Goal: Task Accomplishment & Management: Manage account settings

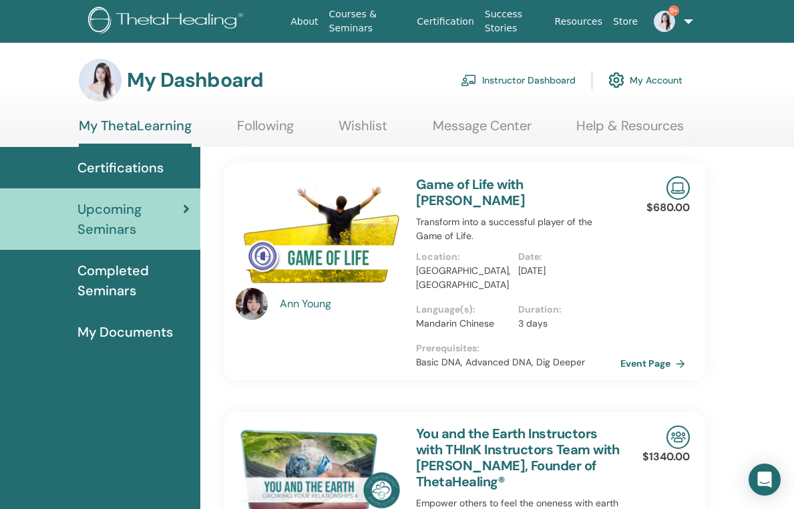
click at [672, 26] on link "9+" at bounding box center [666, 21] width 46 height 43
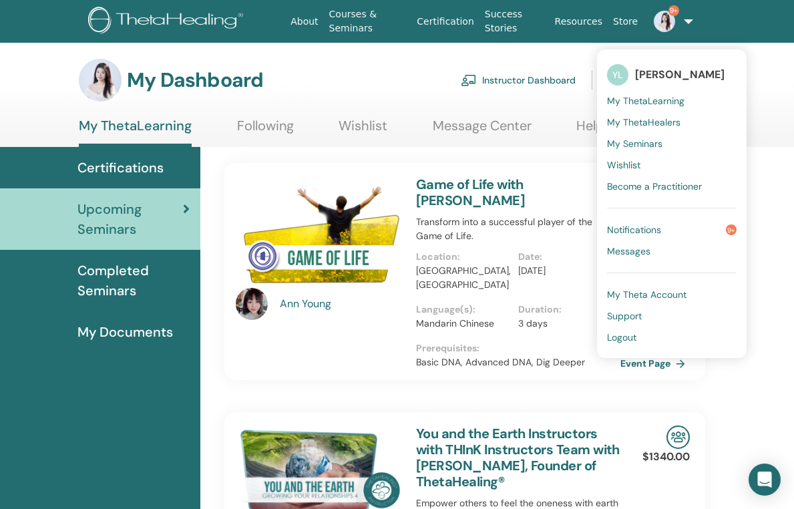
click at [639, 231] on span "Notifications" at bounding box center [634, 230] width 54 height 12
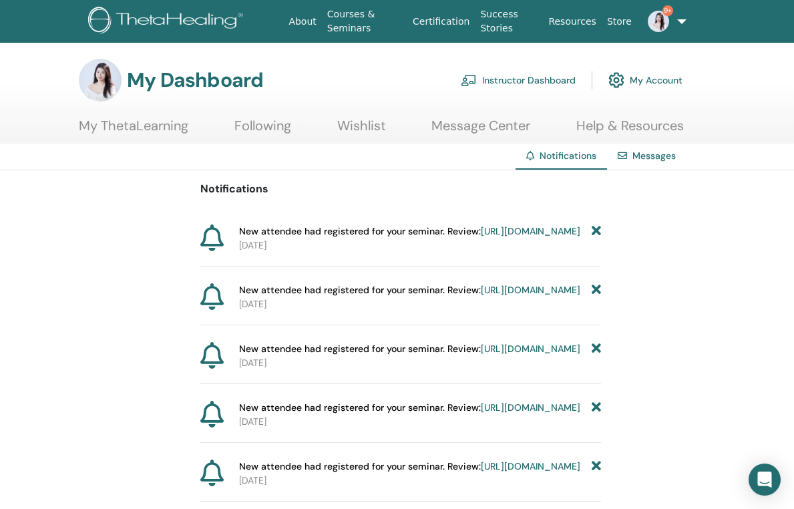
click at [508, 80] on link "Instructor Dashboard" at bounding box center [518, 79] width 115 height 29
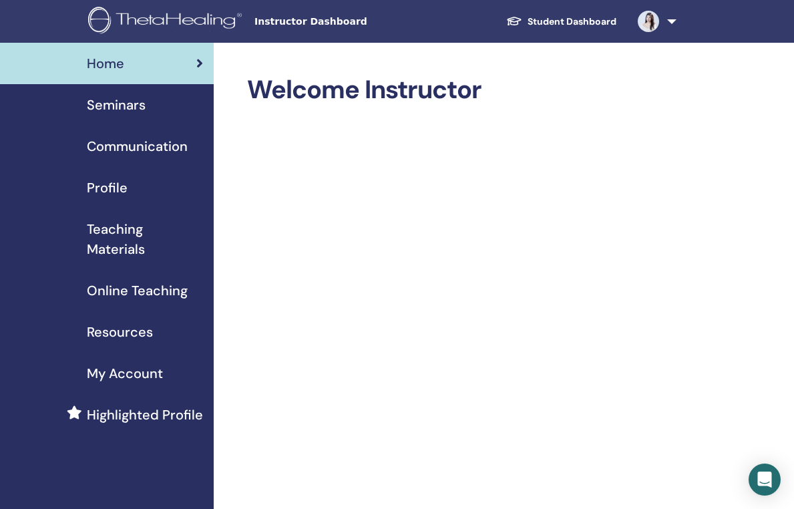
click at [108, 106] on span "Seminars" at bounding box center [116, 105] width 59 height 20
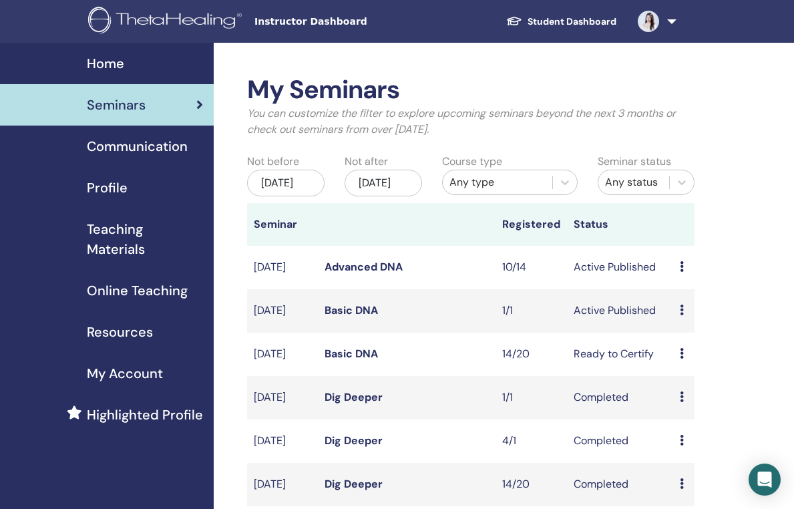
click at [681, 272] on icon at bounding box center [682, 266] width 4 height 11
click at [513, 275] on td "10/14" at bounding box center [531, 267] width 71 height 43
click at [605, 277] on td "Active Published" at bounding box center [620, 267] width 107 height 43
click at [623, 281] on td "Active Published" at bounding box center [620, 267] width 107 height 43
click at [360, 274] on link "Advanced DNA" at bounding box center [364, 267] width 78 height 14
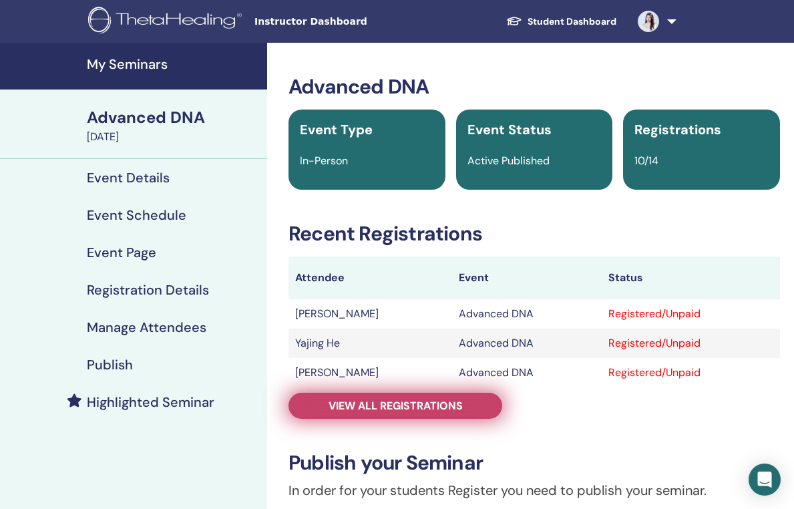
click at [371, 411] on span "View all registrations" at bounding box center [396, 406] width 134 height 14
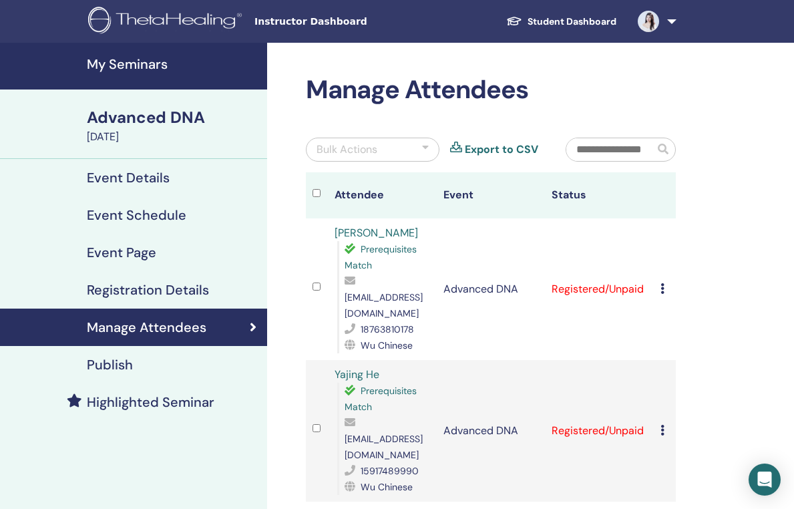
click at [664, 283] on icon at bounding box center [663, 288] width 4 height 11
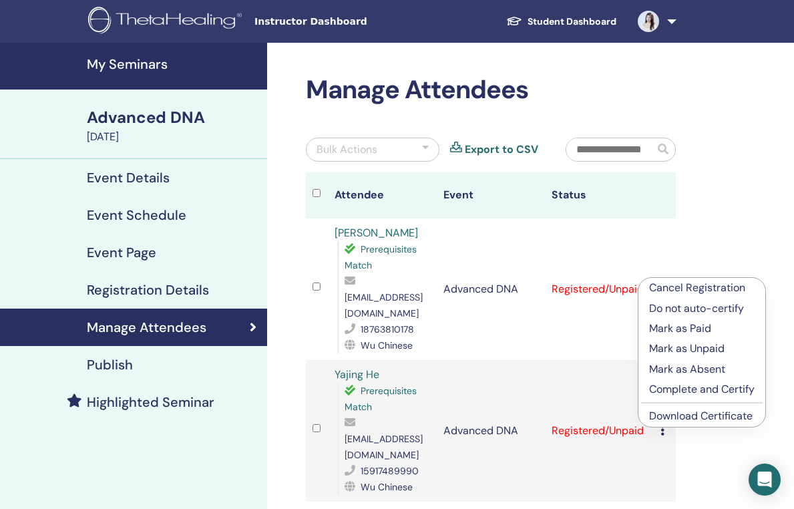
click at [684, 388] on p "Complete and Certify" at bounding box center [702, 390] width 106 height 16
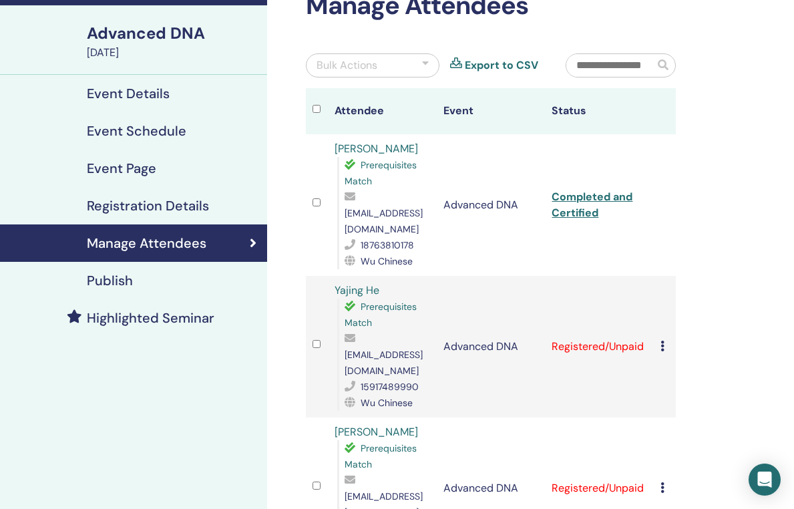
scroll to position [86, 0]
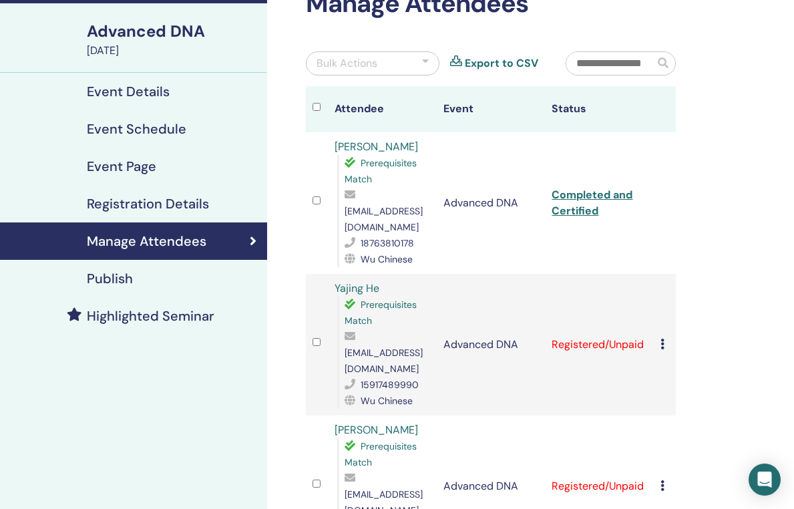
click at [663, 339] on icon at bounding box center [663, 344] width 4 height 11
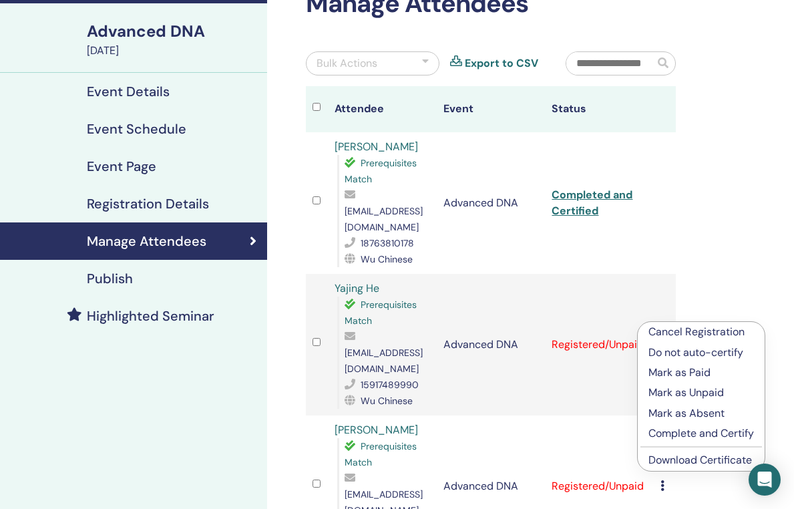
click at [678, 432] on p "Complete and Certify" at bounding box center [702, 434] width 106 height 16
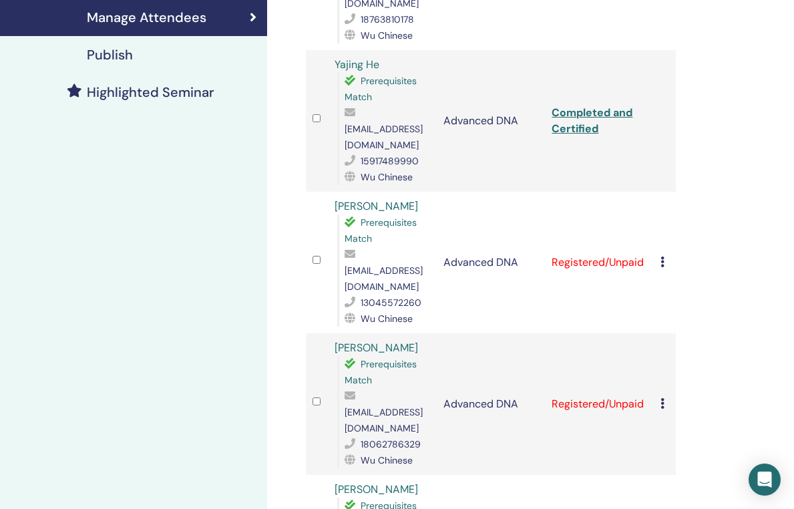
scroll to position [311, 0]
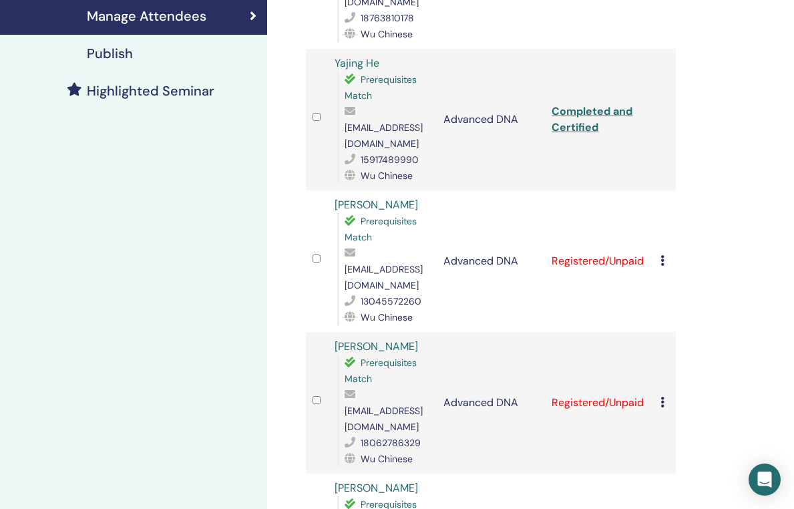
click at [663, 255] on icon at bounding box center [663, 260] width 4 height 11
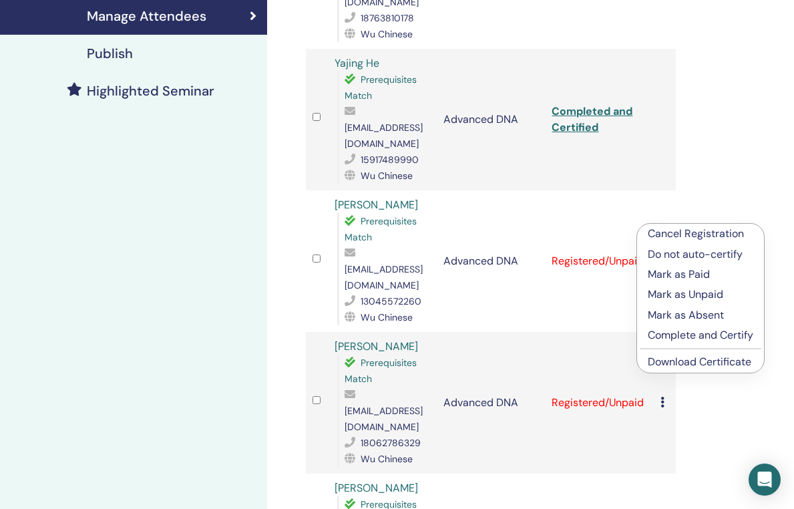
click at [692, 334] on p "Complete and Certify" at bounding box center [701, 335] width 106 height 16
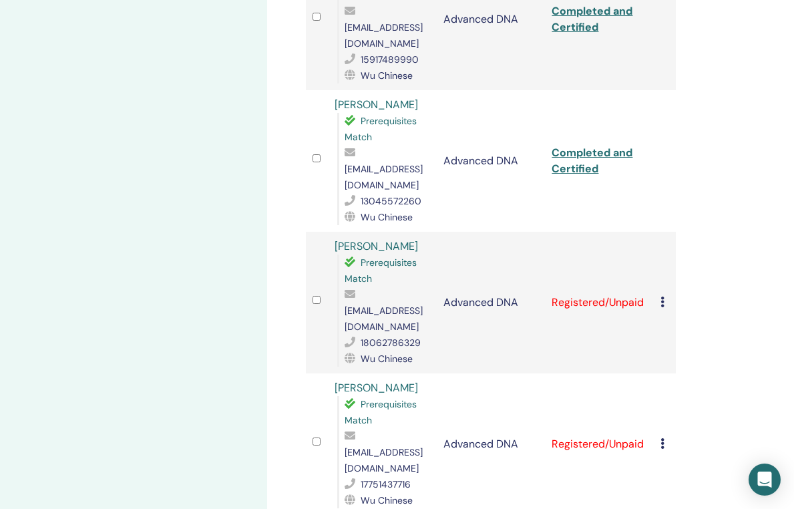
scroll to position [420, 0]
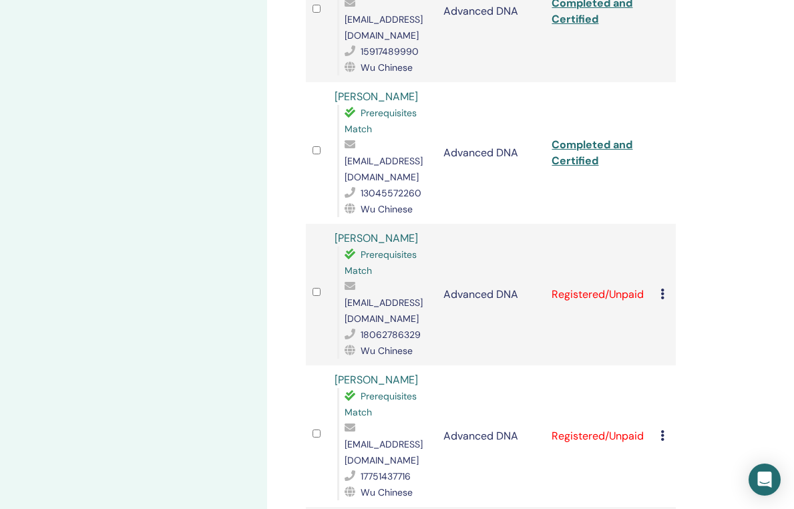
click at [665, 289] on icon at bounding box center [663, 294] width 4 height 11
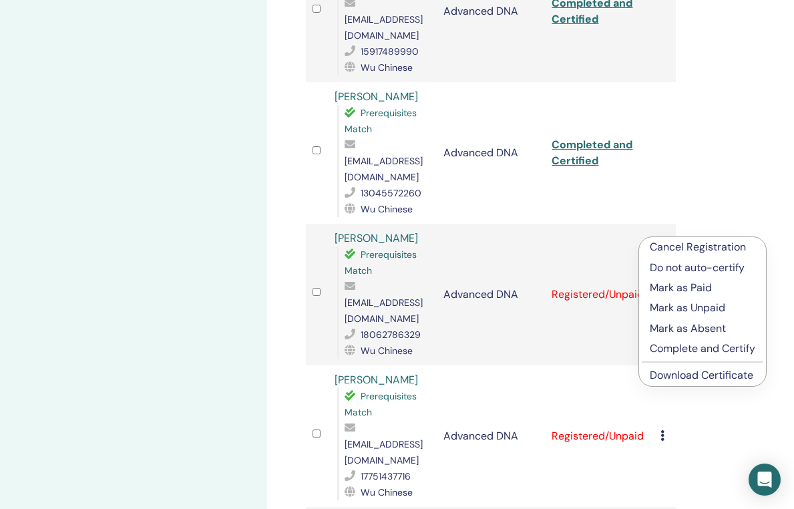
click at [724, 348] on p "Complete and Certify" at bounding box center [703, 349] width 106 height 16
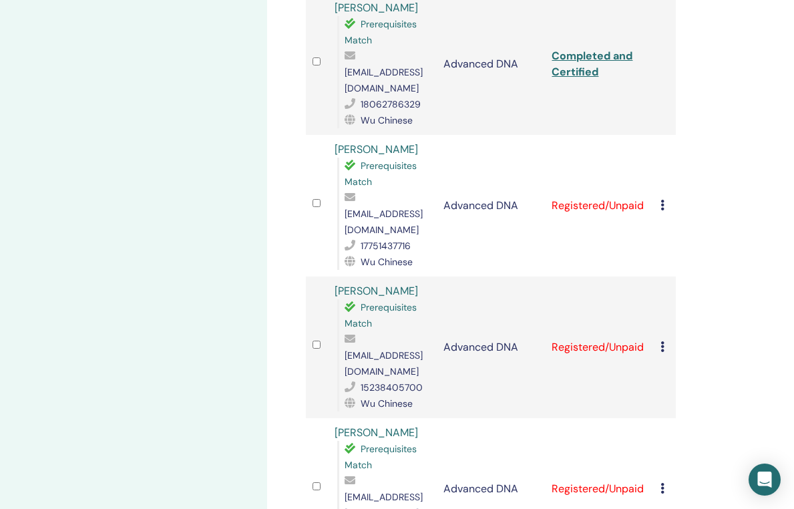
scroll to position [654, 0]
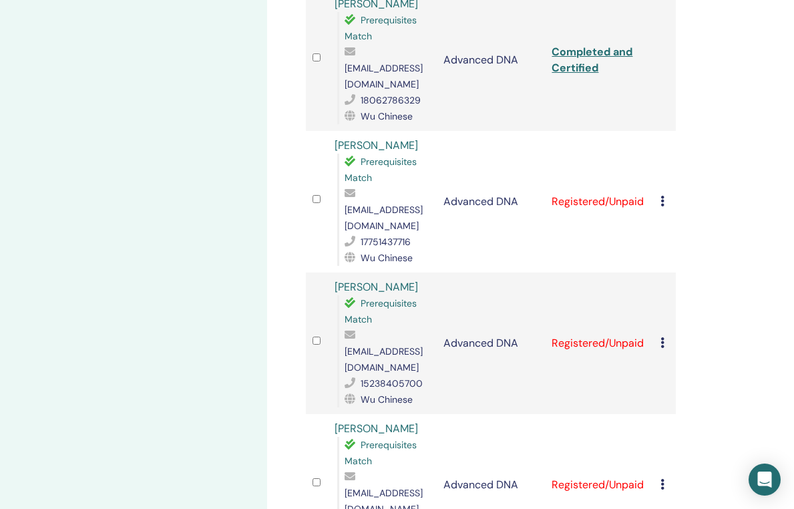
click at [663, 196] on icon at bounding box center [663, 201] width 4 height 11
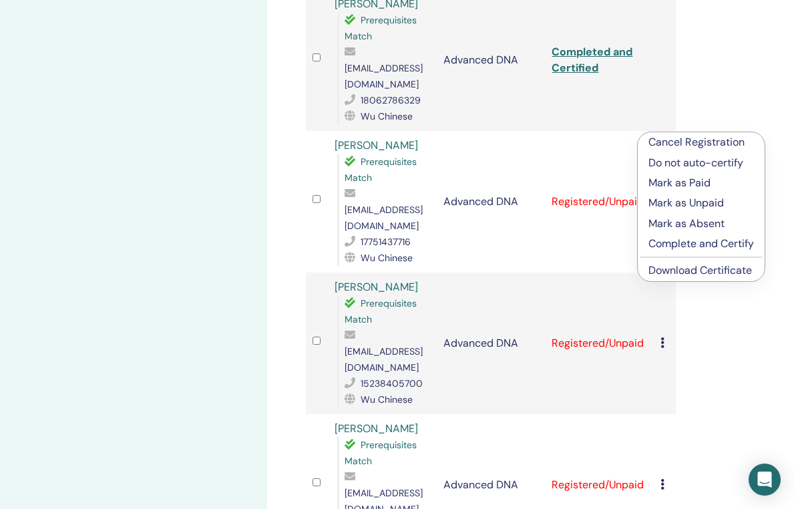
click at [675, 241] on p "Complete and Certify" at bounding box center [702, 244] width 106 height 16
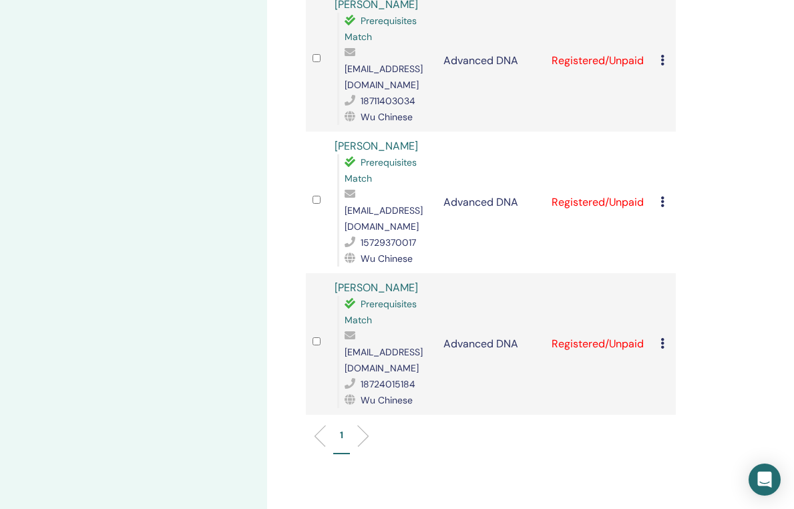
scroll to position [1186, 0]
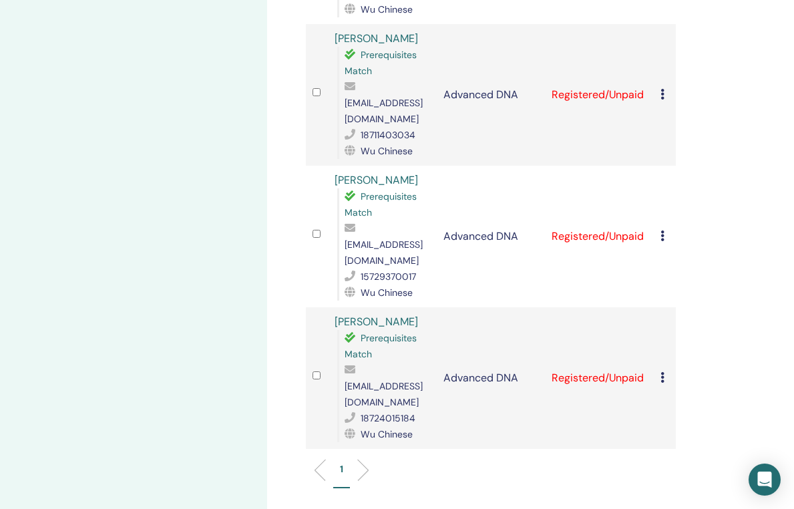
click at [662, 372] on icon at bounding box center [663, 377] width 4 height 11
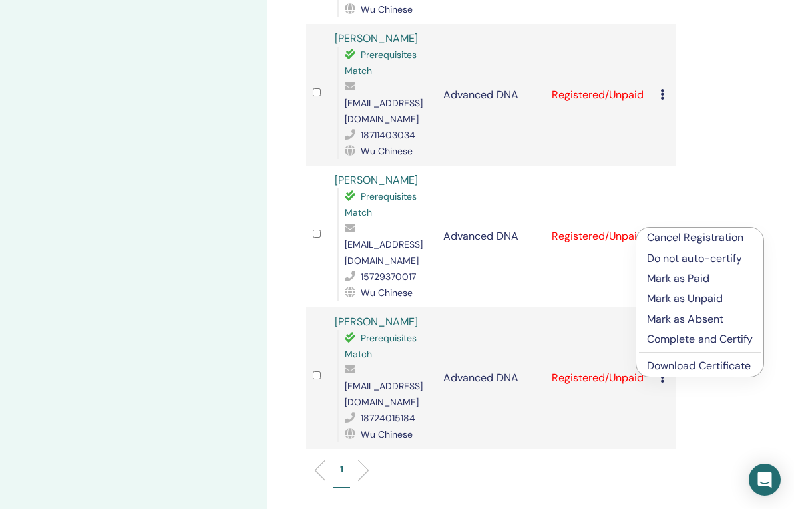
click at [686, 339] on p "Complete and Certify" at bounding box center [700, 339] width 106 height 16
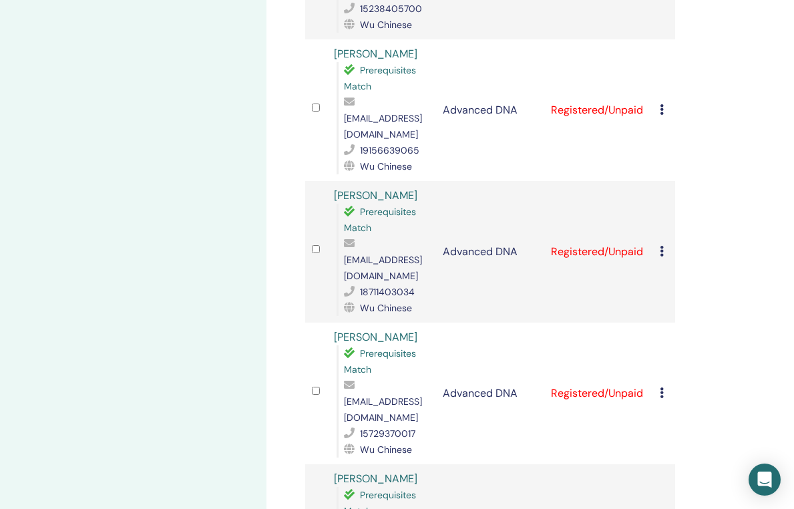
scroll to position [967, 1]
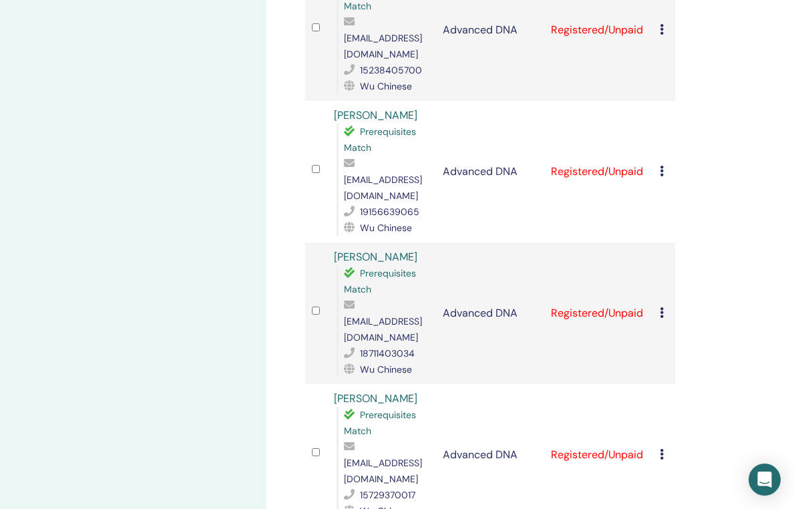
click at [663, 449] on icon at bounding box center [662, 454] width 4 height 11
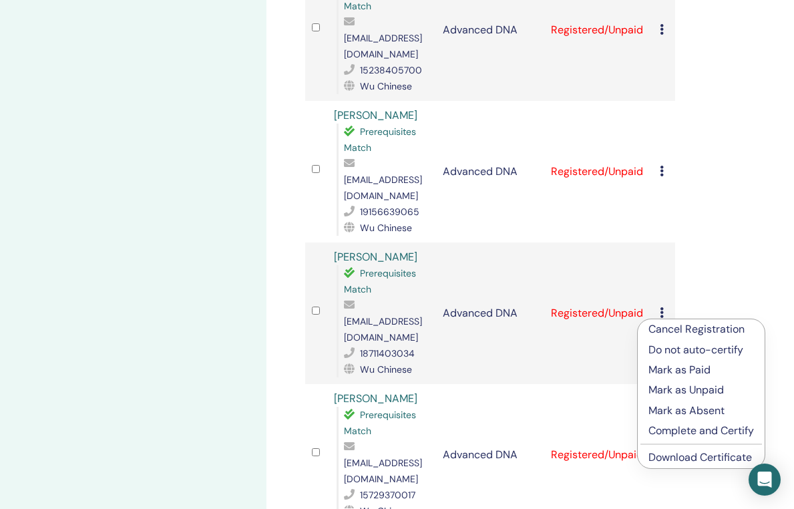
click at [684, 430] on p "Complete and Certify" at bounding box center [702, 431] width 106 height 16
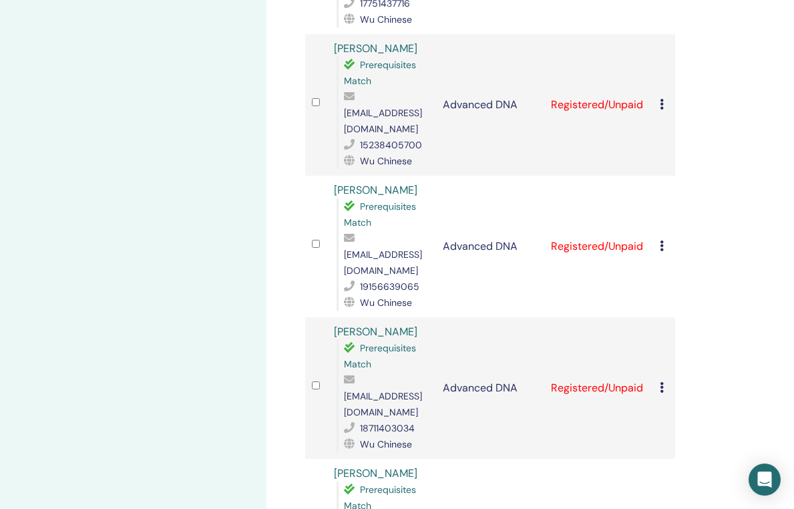
scroll to position [869, 1]
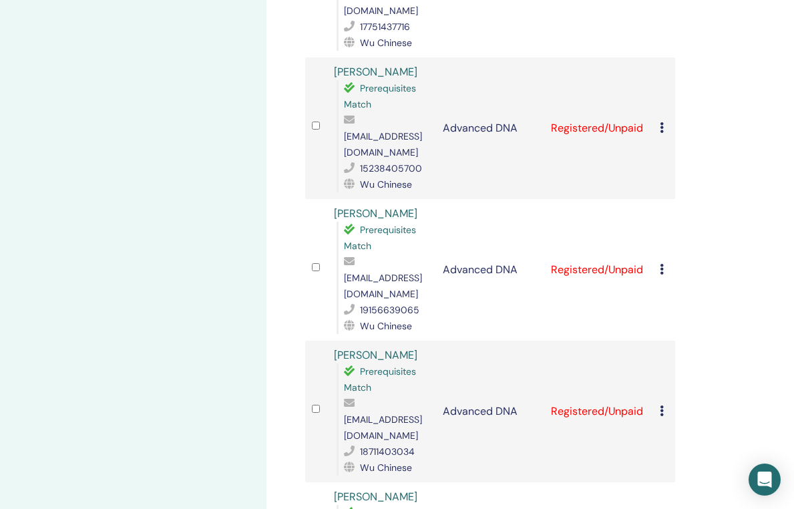
click at [663, 406] on icon at bounding box center [662, 411] width 4 height 11
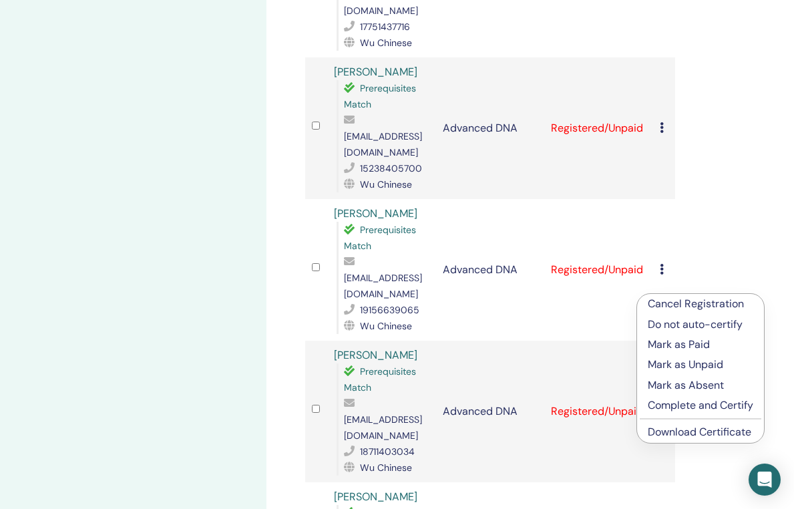
click at [680, 405] on p "Complete and Certify" at bounding box center [701, 406] width 106 height 16
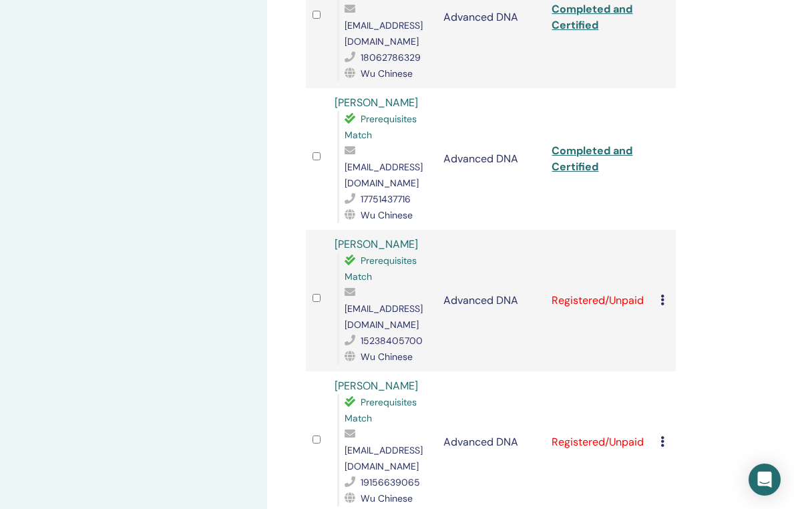
scroll to position [831, 0]
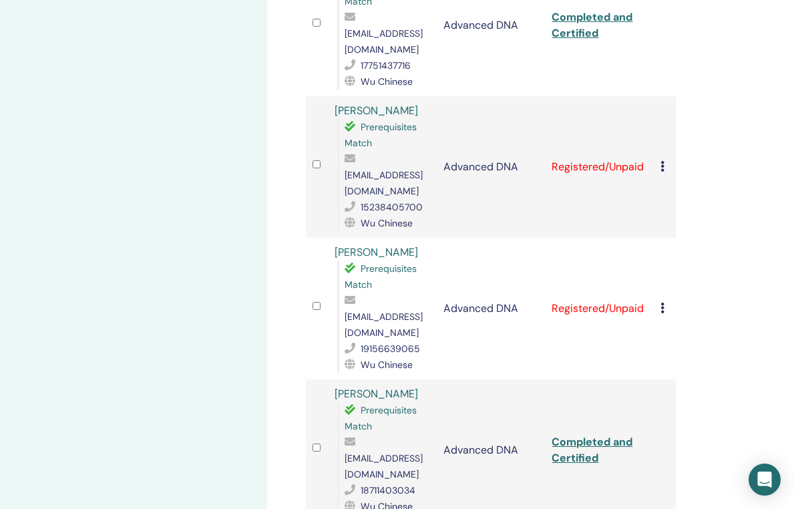
click at [663, 303] on icon at bounding box center [663, 308] width 4 height 11
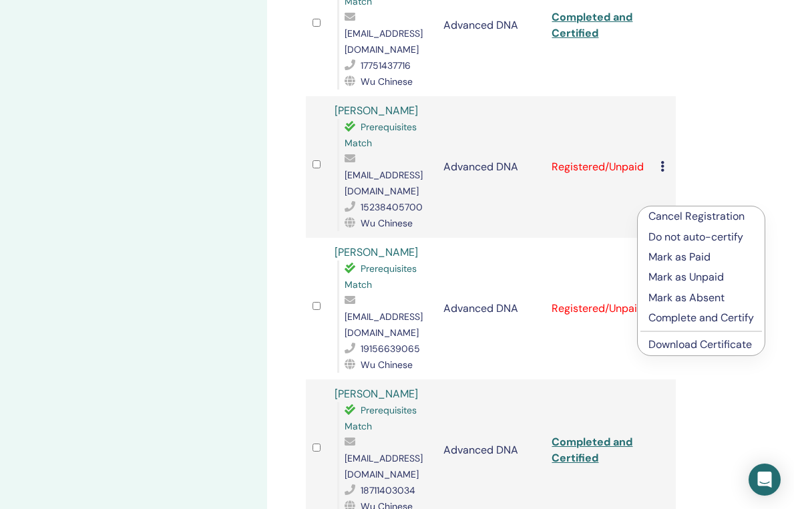
click at [693, 317] on p "Complete and Certify" at bounding box center [702, 318] width 106 height 16
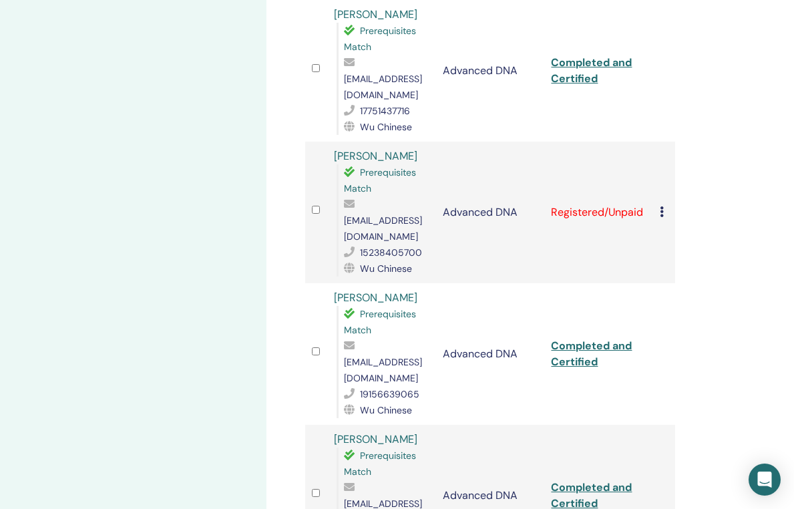
scroll to position [566, 1]
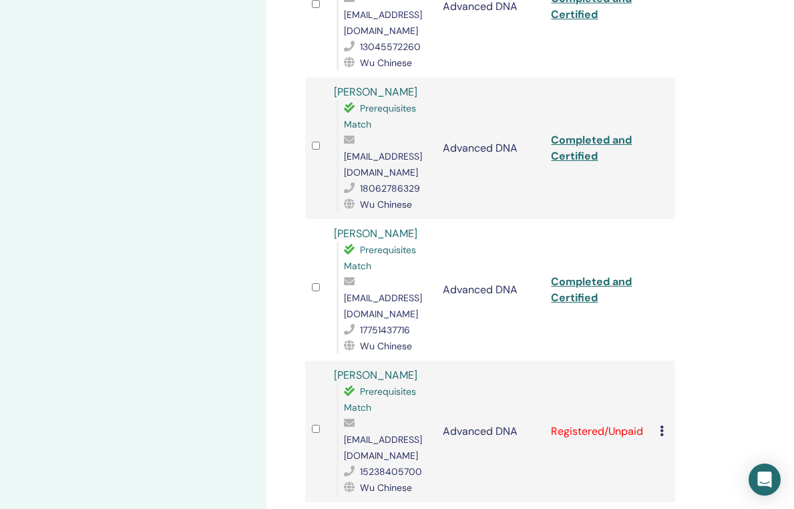
click at [661, 426] on icon at bounding box center [662, 431] width 4 height 11
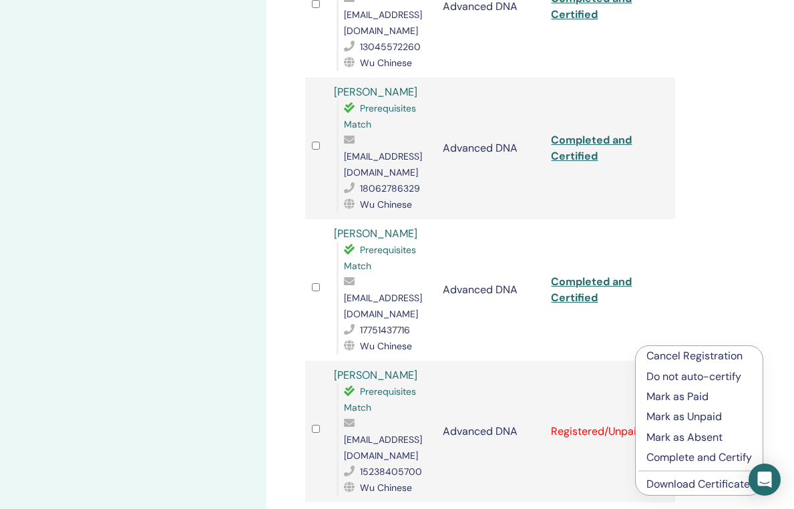
click at [677, 456] on p "Complete and Certify" at bounding box center [700, 458] width 106 height 16
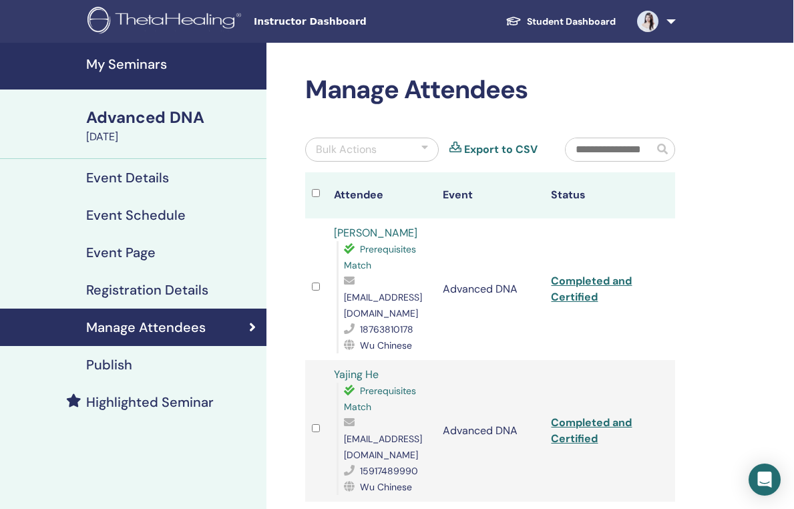
scroll to position [0, 1]
click at [591, 288] on link "Completed and Certified" at bounding box center [591, 289] width 81 height 30
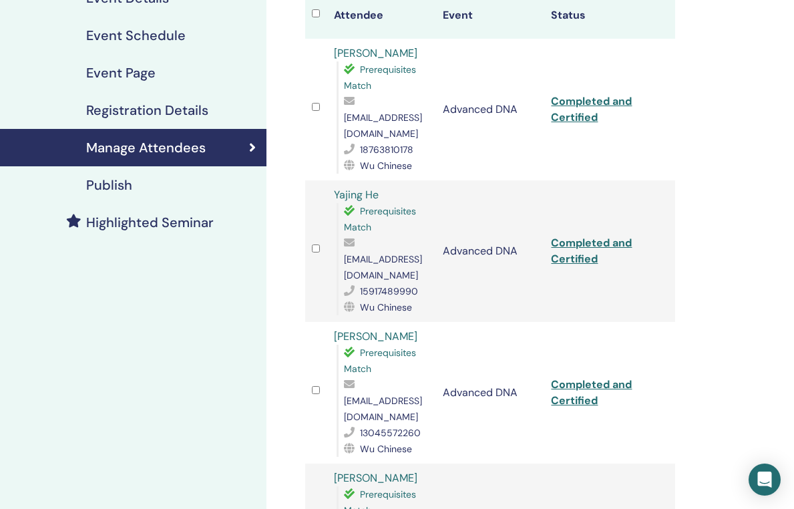
scroll to position [190, 0]
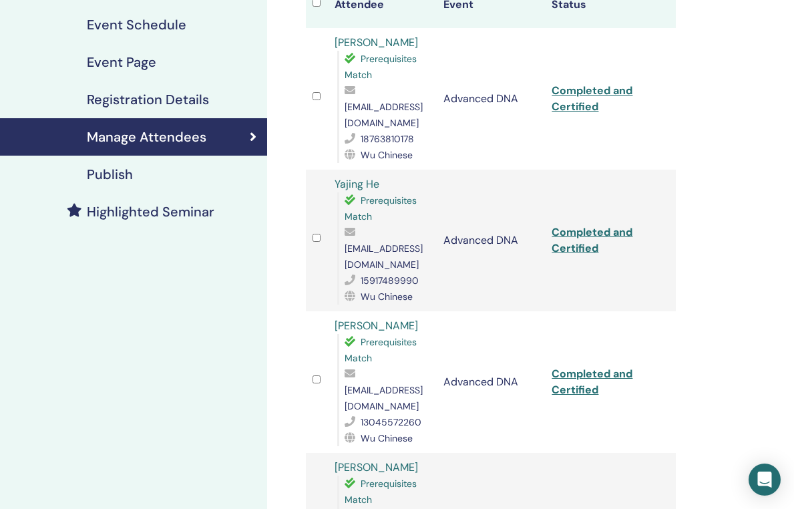
click at [571, 226] on link "Completed and Certified" at bounding box center [592, 240] width 81 height 30
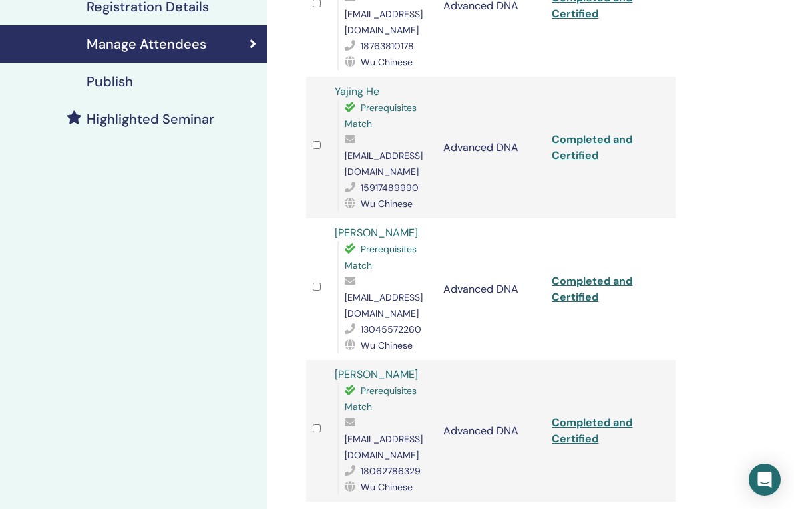
click at [590, 274] on link "Completed and Certified" at bounding box center [592, 289] width 81 height 30
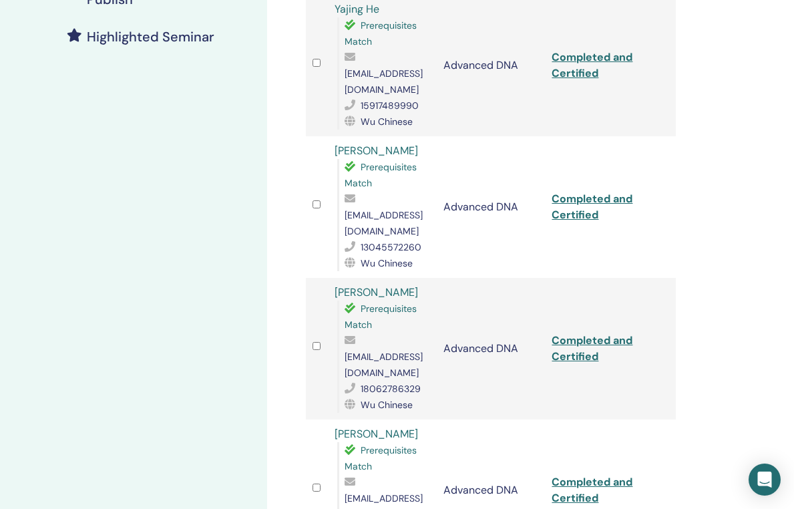
scroll to position [408, 0]
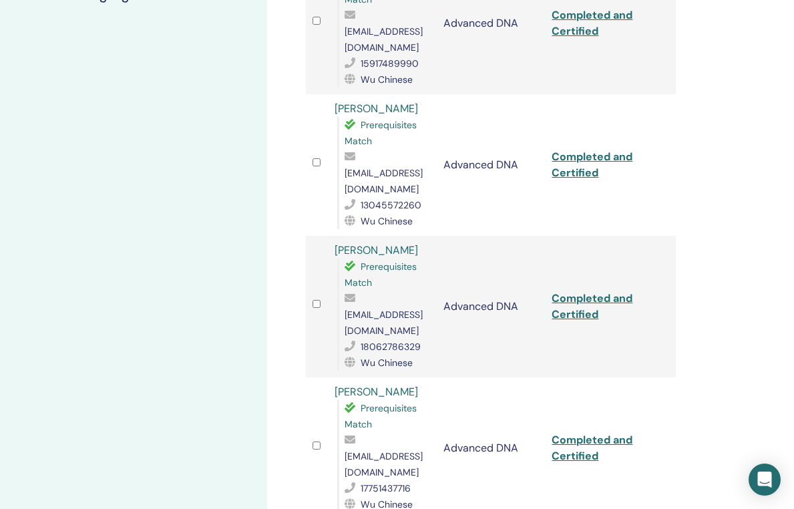
click at [570, 291] on link "Completed and Certified" at bounding box center [592, 306] width 81 height 30
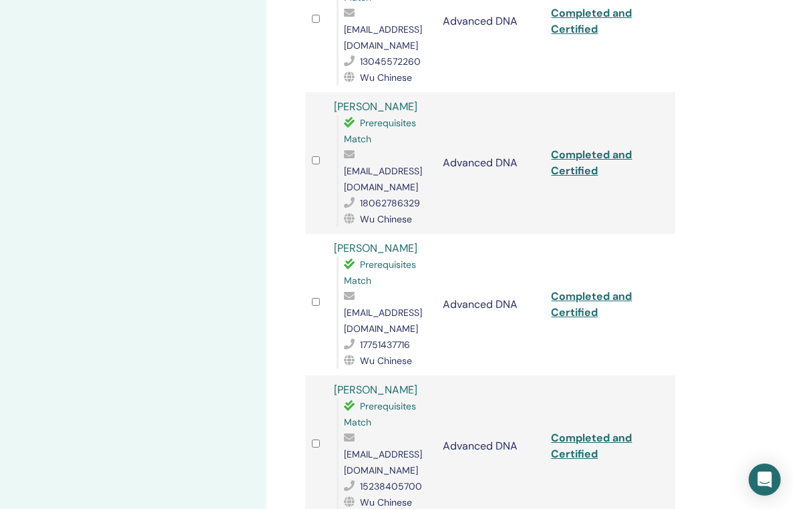
scroll to position [551, 1]
click at [581, 290] on link "Completed and Certified" at bounding box center [591, 305] width 81 height 30
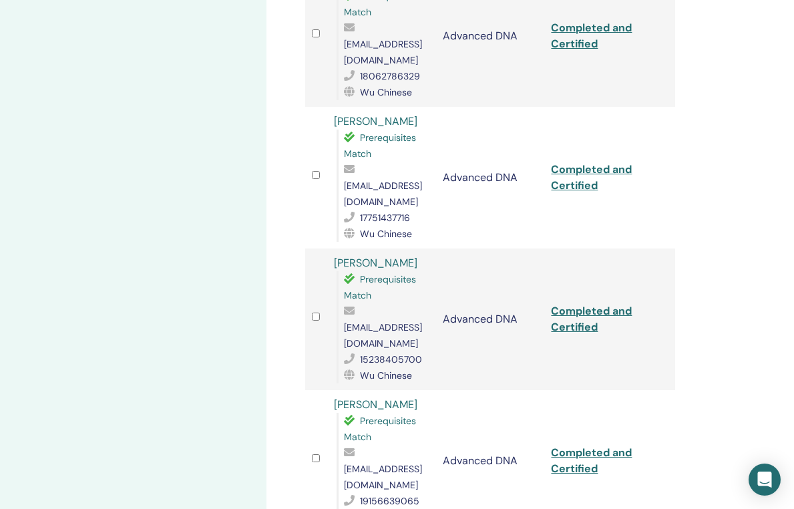
scroll to position [677, 0]
click at [573, 305] on link "Completed and Certified" at bounding box center [592, 320] width 81 height 30
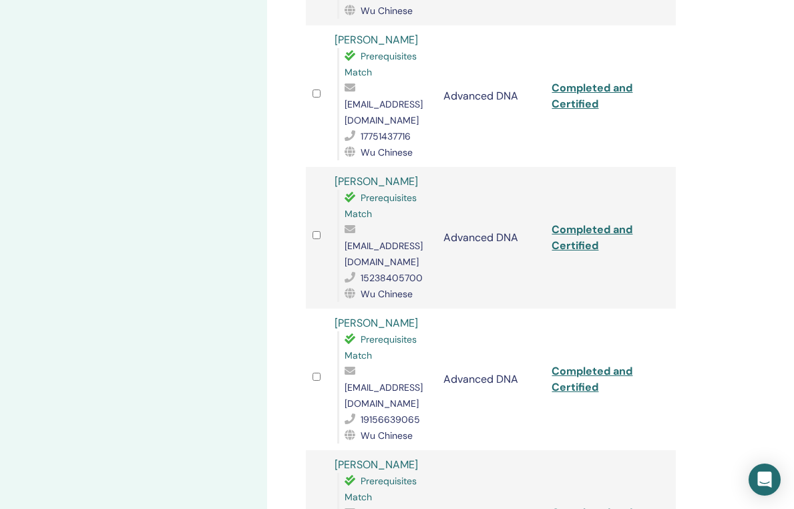
scroll to position [759, 0]
click at [593, 365] on link "Completed and Certified" at bounding box center [592, 380] width 81 height 30
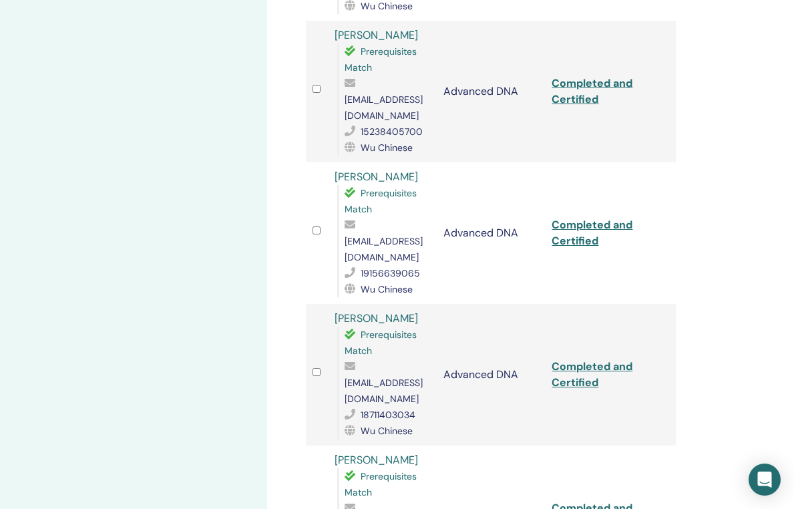
scroll to position [927, 0]
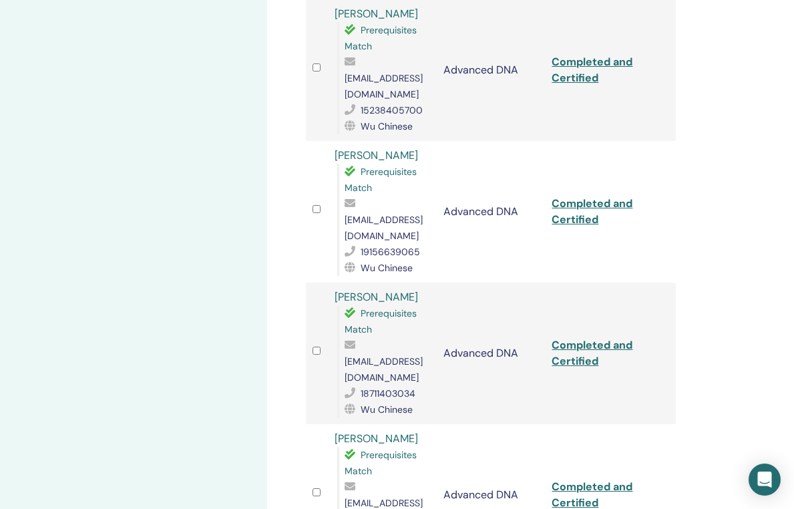
click at [573, 338] on link "Completed and Certified" at bounding box center [592, 353] width 81 height 30
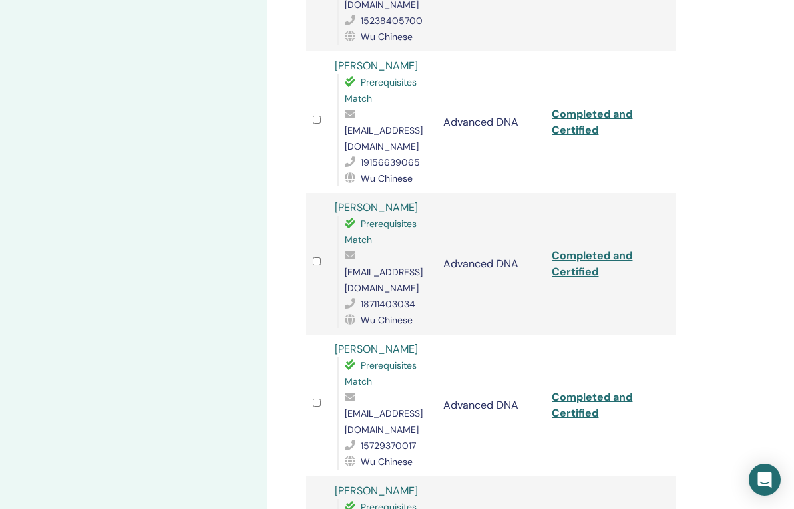
scroll to position [1026, 0]
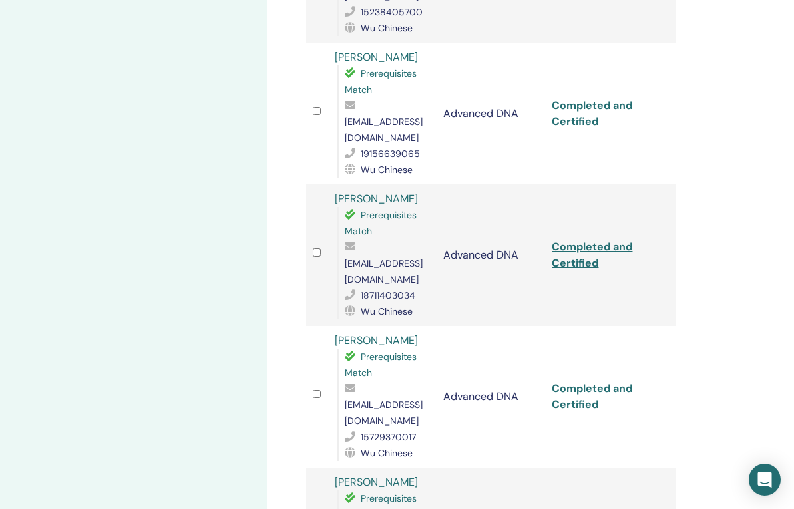
click at [593, 382] on link "Completed and Certified" at bounding box center [592, 397] width 81 height 30
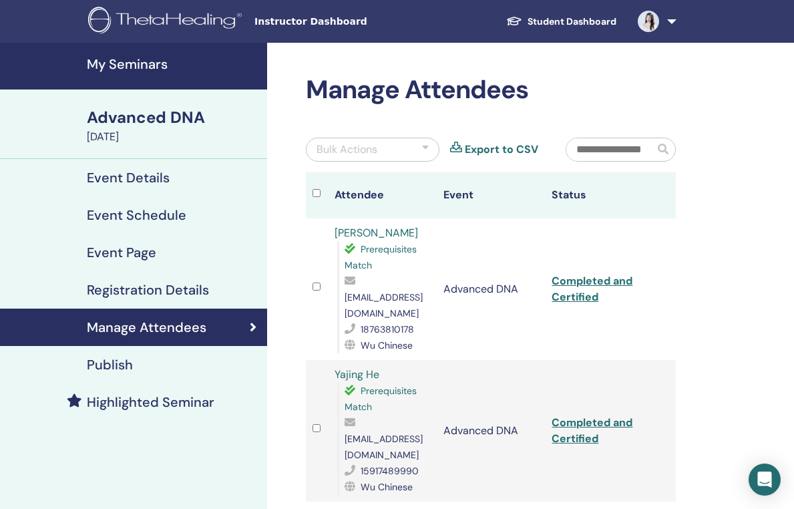
scroll to position [0, 0]
click at [146, 174] on h4 "Event Details" at bounding box center [128, 178] width 83 height 16
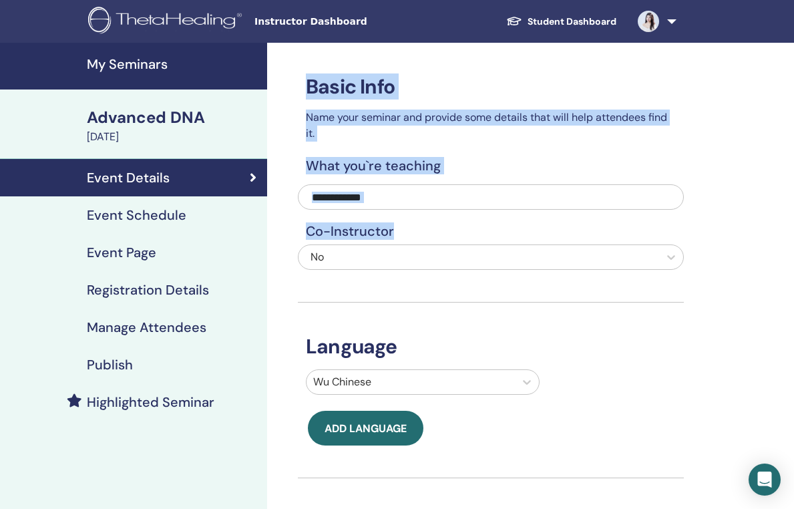
click at [106, 136] on div "August 24, 2025" at bounding box center [173, 137] width 172 height 16
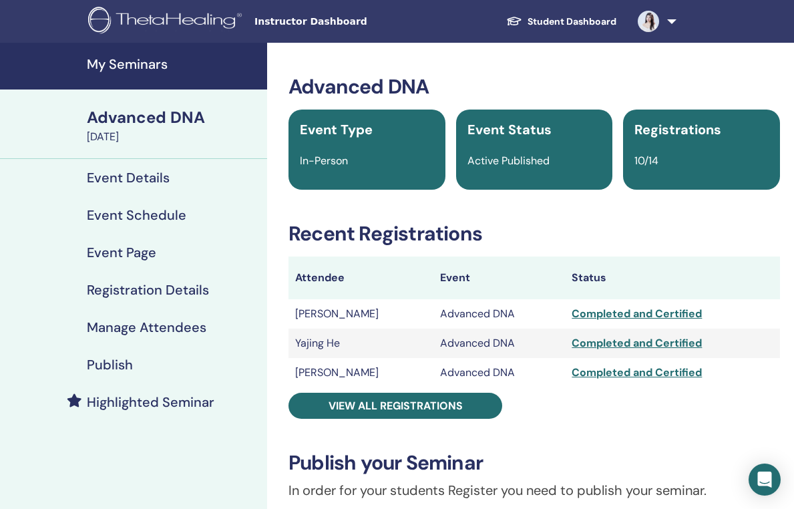
click at [152, 73] on link "My Seminars" at bounding box center [133, 66] width 267 height 47
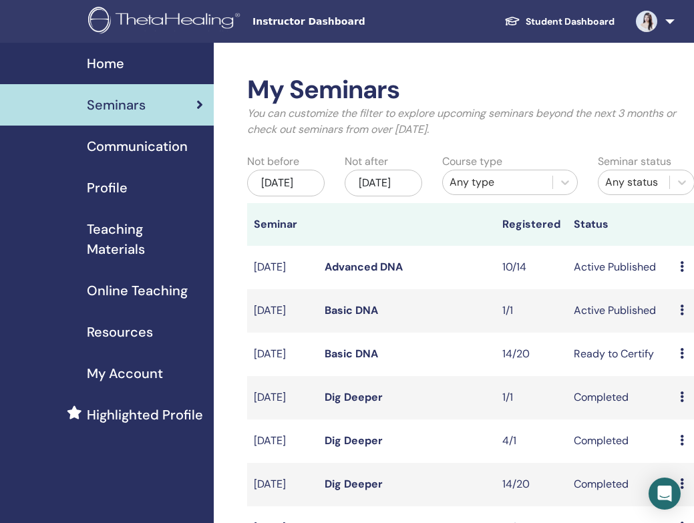
scroll to position [54, 0]
